Goal: Find specific page/section: Find specific page/section

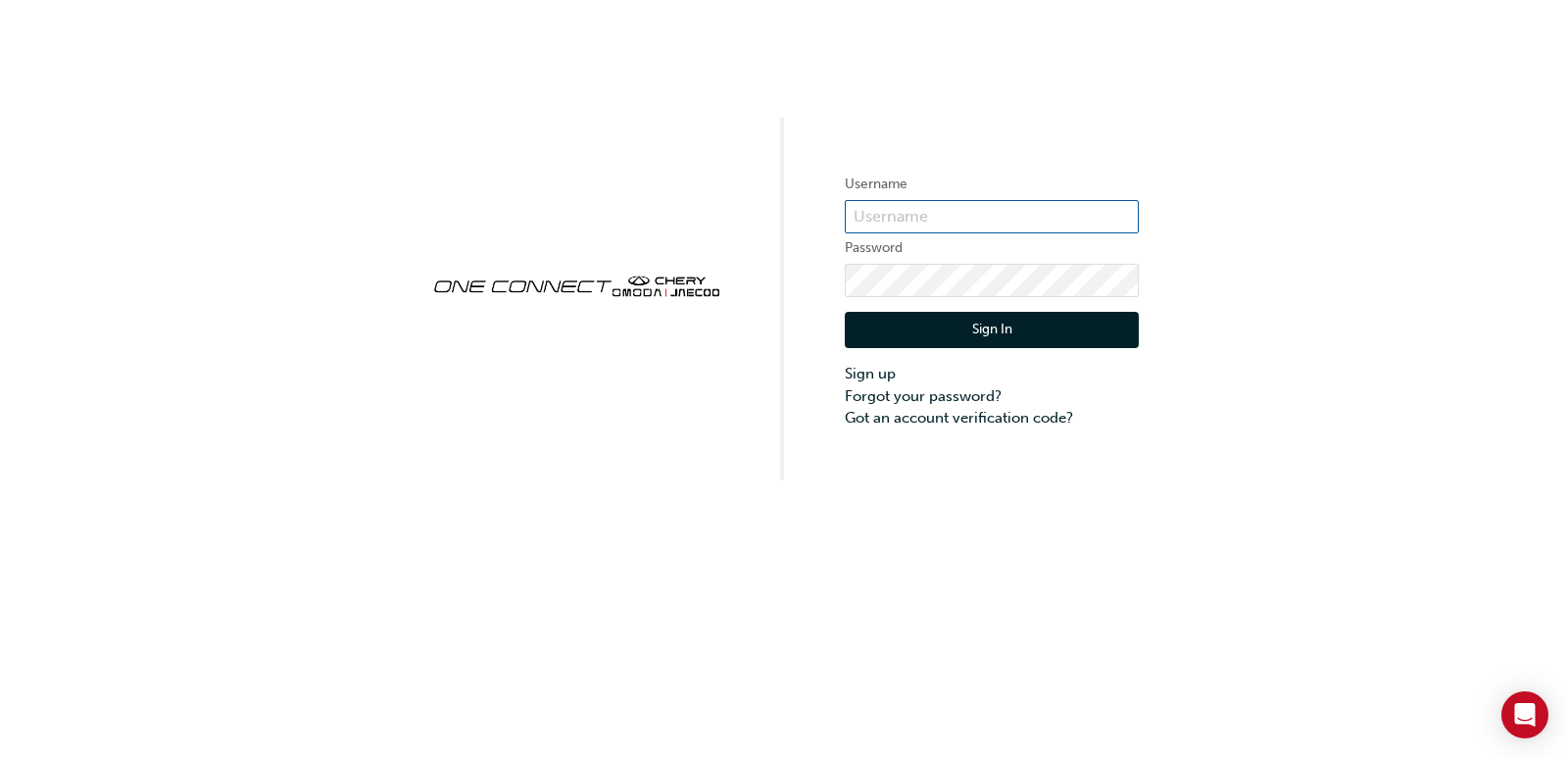
type input "ONE00029"
click at [957, 327] on button "Sign In" at bounding box center [991, 330] width 294 height 37
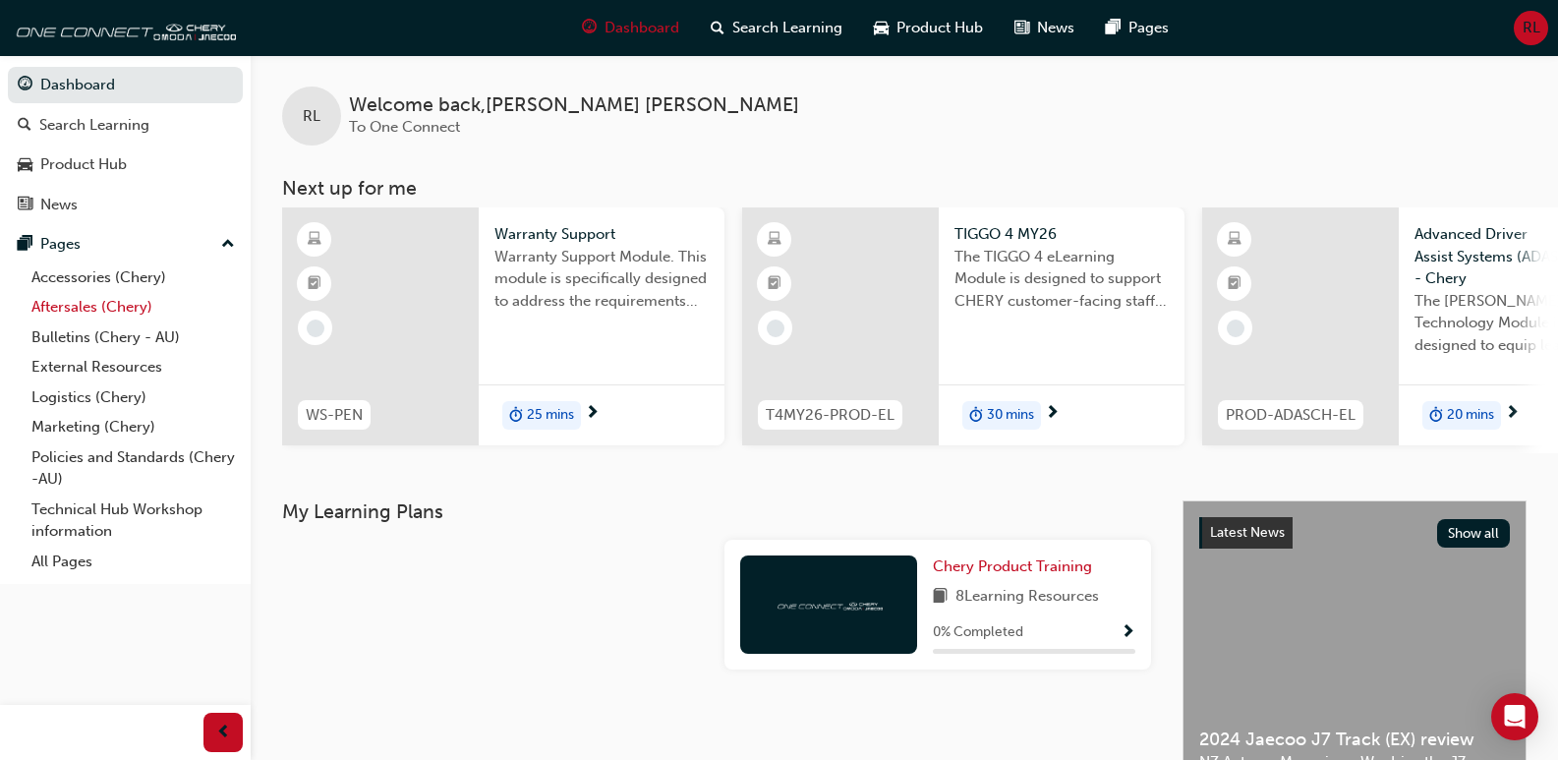
click at [85, 300] on link "Aftersales (Chery)" at bounding box center [133, 307] width 219 height 30
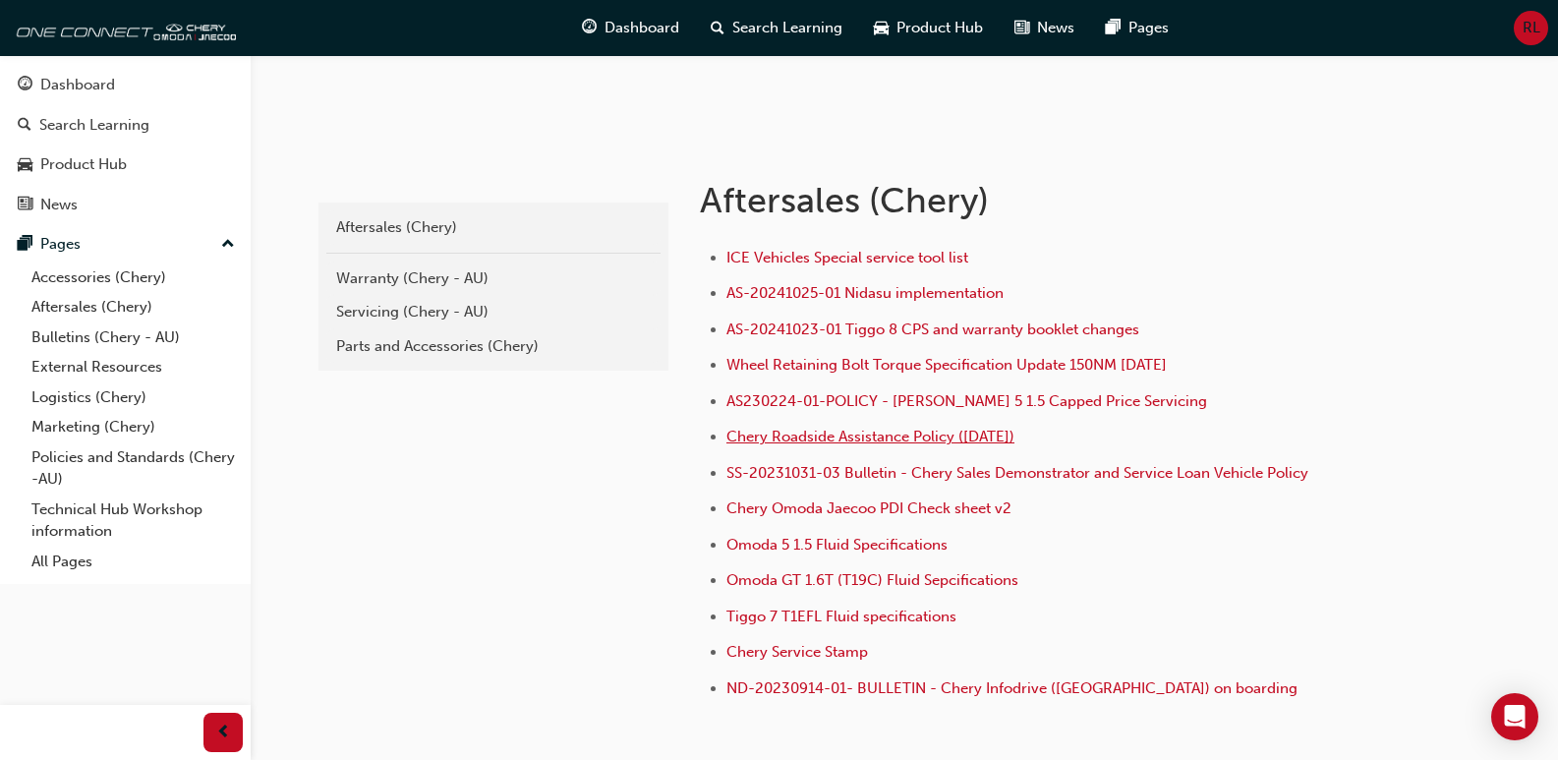
scroll to position [443, 0]
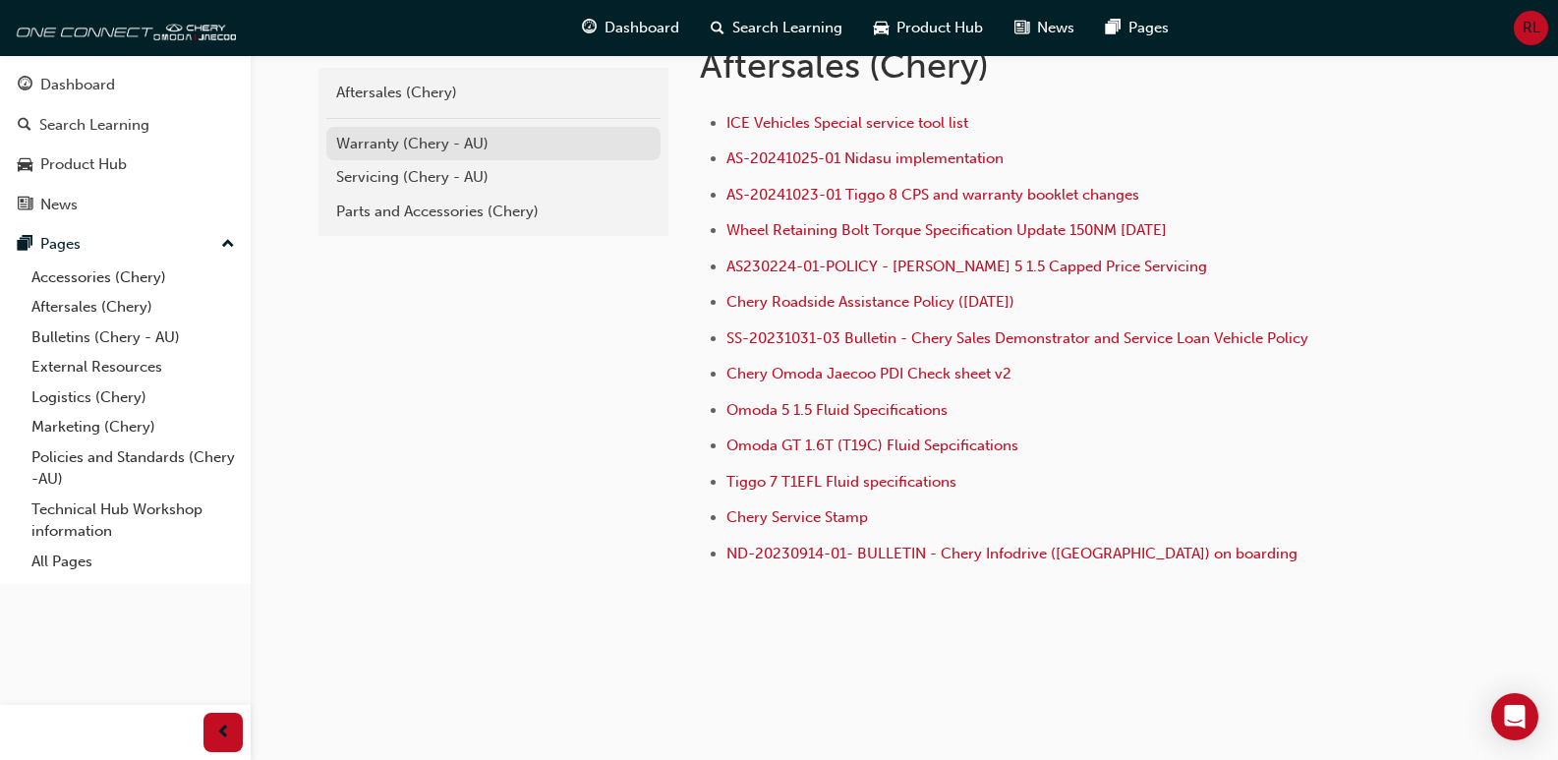
click at [371, 146] on div "Warranty (Chery - AU)" at bounding box center [493, 144] width 315 height 23
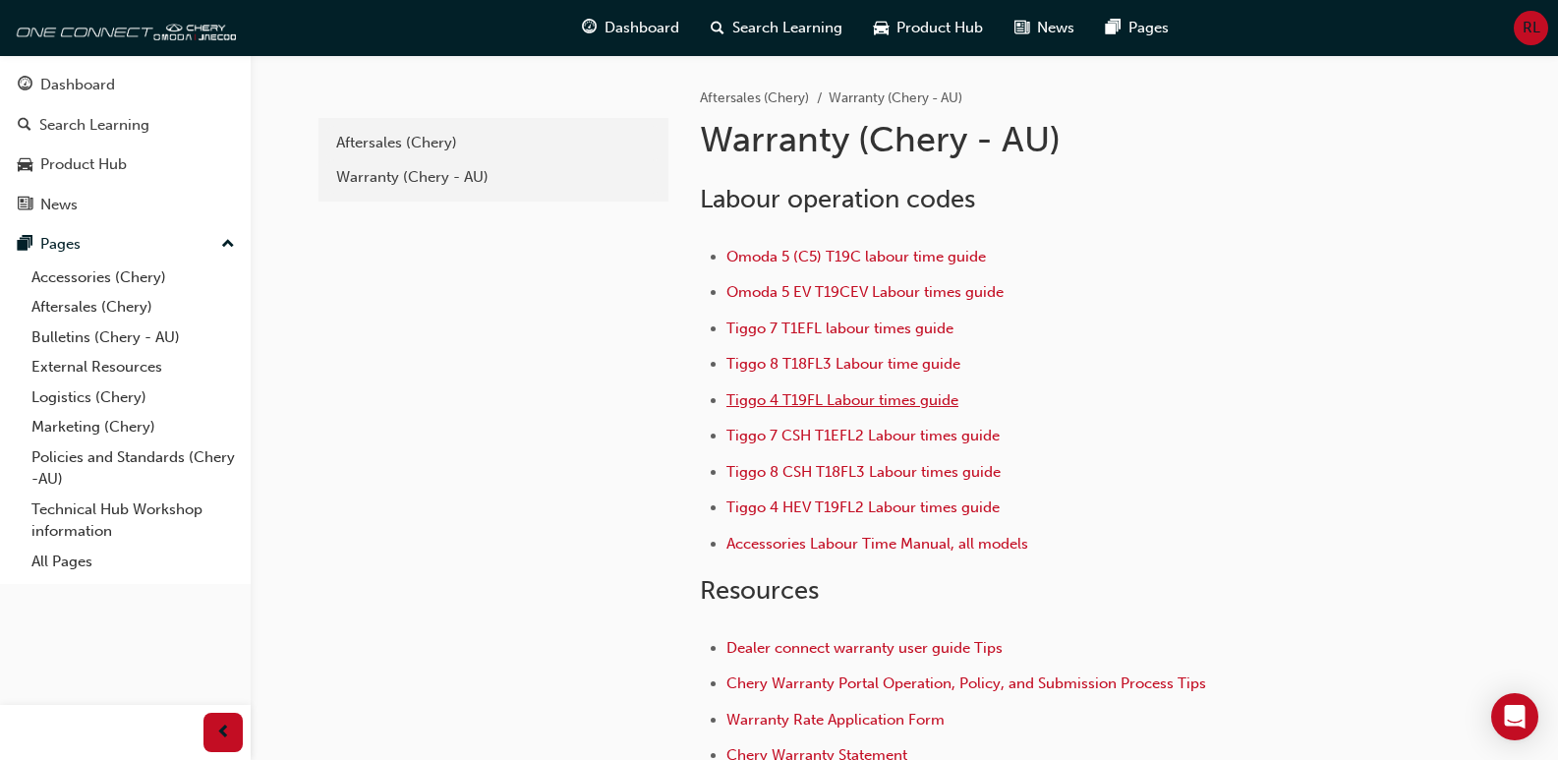
click at [779, 401] on span "Tiggo 4 T19FL Labour times guide" at bounding box center [843, 400] width 232 height 18
